Goal: Information Seeking & Learning: Learn about a topic

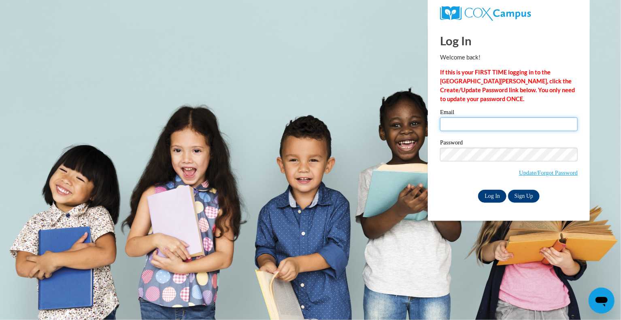
type input "dmgardengate@gmail.com"
click at [490, 197] on input "Log In" at bounding box center [492, 196] width 28 height 13
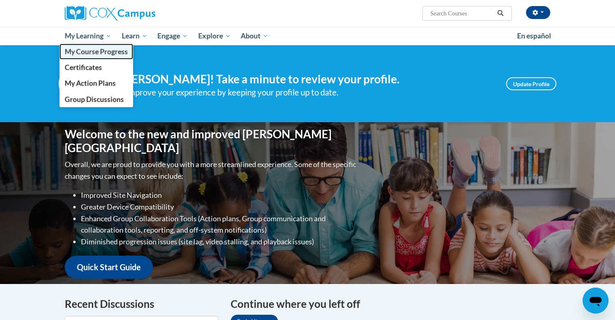
click at [89, 50] on span "My Course Progress" at bounding box center [96, 51] width 63 height 9
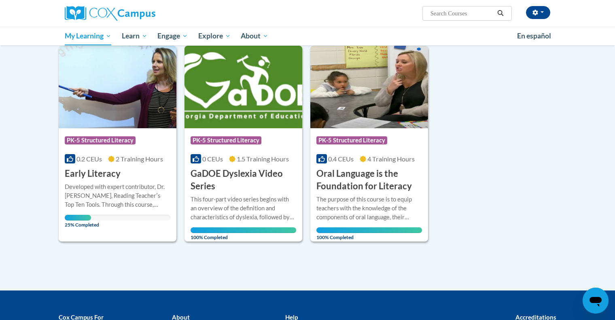
scroll to position [101, 0]
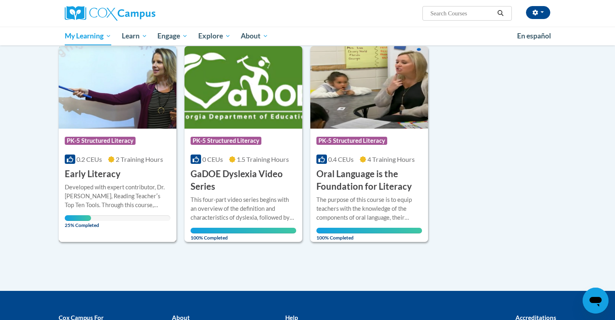
click at [89, 178] on h3 "Early Literacy" at bounding box center [93, 174] width 56 height 13
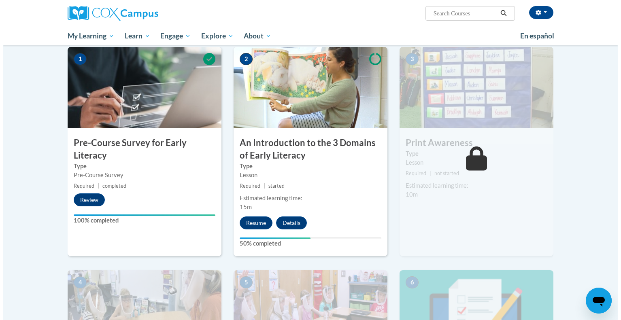
scroll to position [165, 0]
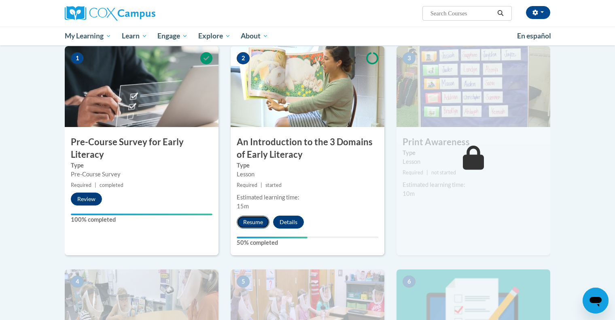
click at [249, 223] on button "Resume" at bounding box center [253, 222] width 33 height 13
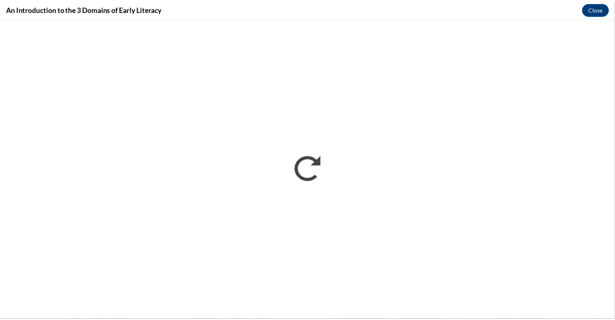
scroll to position [0, 0]
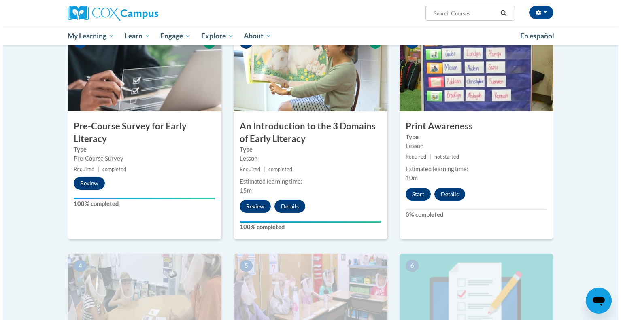
scroll to position [183, 0]
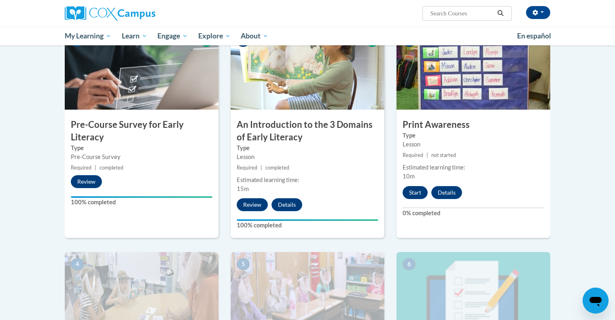
click at [413, 190] on button "Start" at bounding box center [415, 192] width 25 height 13
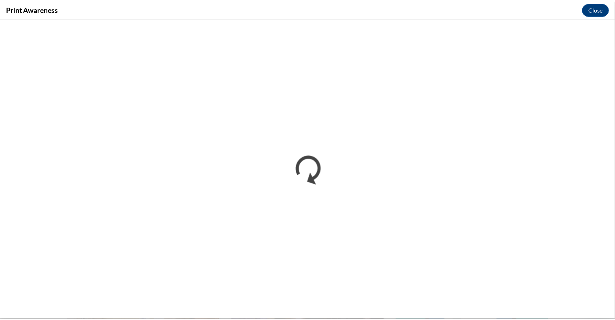
scroll to position [0, 0]
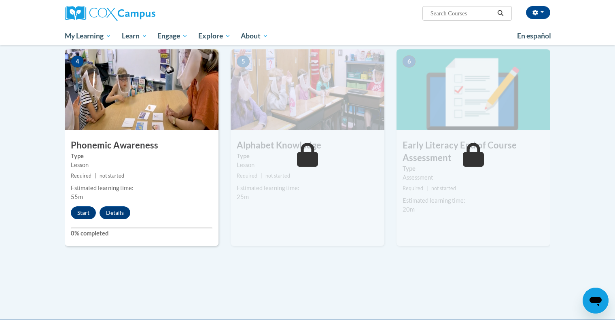
scroll to position [387, 0]
